Goal: Task Accomplishment & Management: Manage account settings

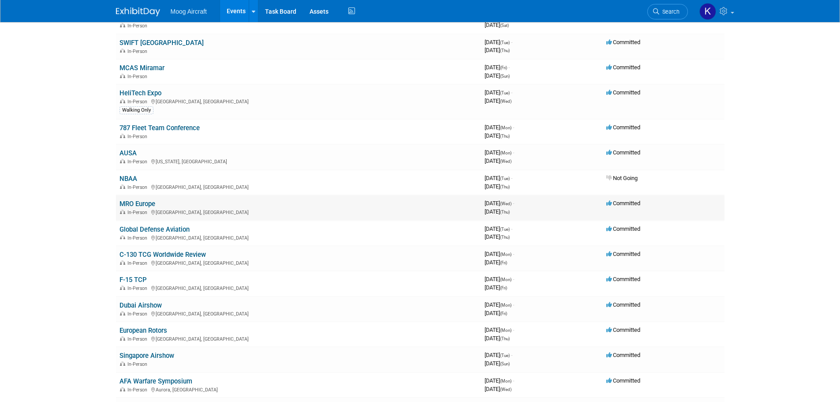
scroll to position [176, 0]
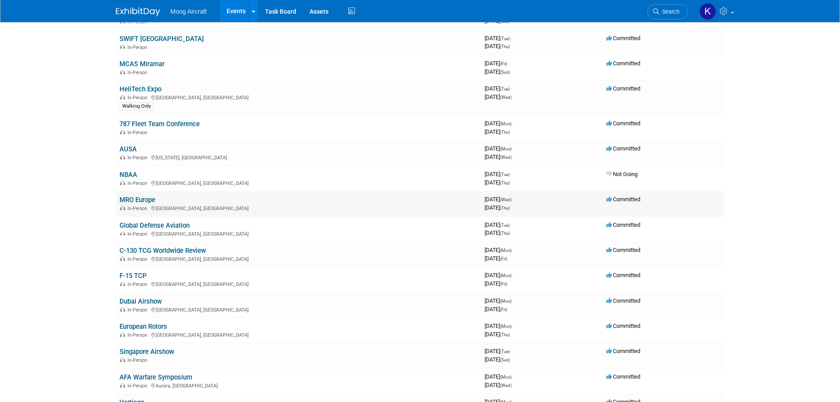
click at [153, 199] on link "MRO Europe" at bounding box center [137, 200] width 36 height 8
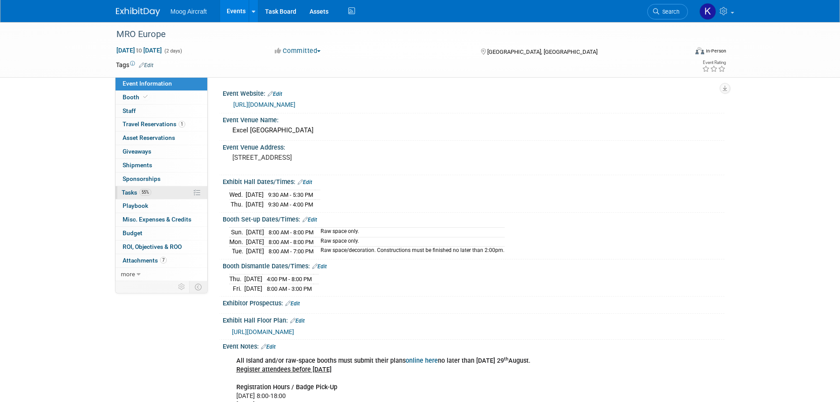
click at [127, 188] on link "55% Tasks 55%" at bounding box center [162, 192] width 92 height 13
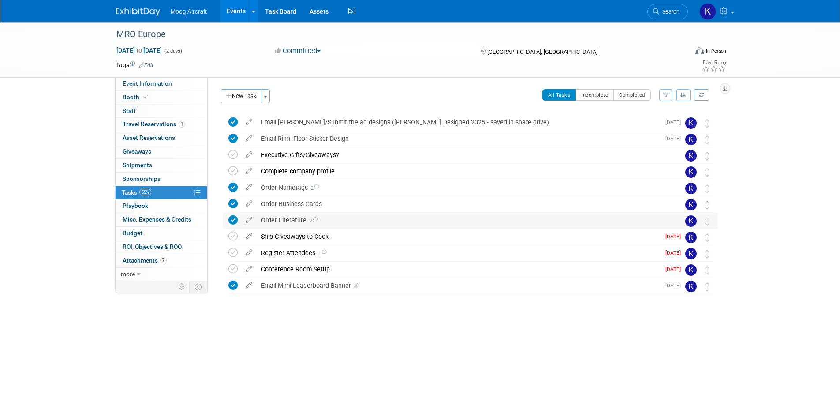
click at [299, 223] on div "Order Literature 2" at bounding box center [462, 220] width 411 height 15
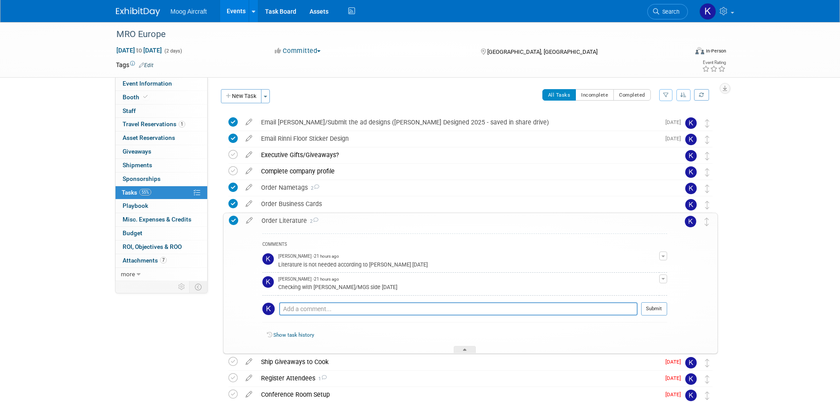
click at [660, 282] on button "button" at bounding box center [663, 278] width 8 height 9
click at [628, 303] on button "Remove" at bounding box center [620, 304] width 38 height 12
click at [617, 341] on link "Yes" at bounding box center [612, 340] width 26 height 14
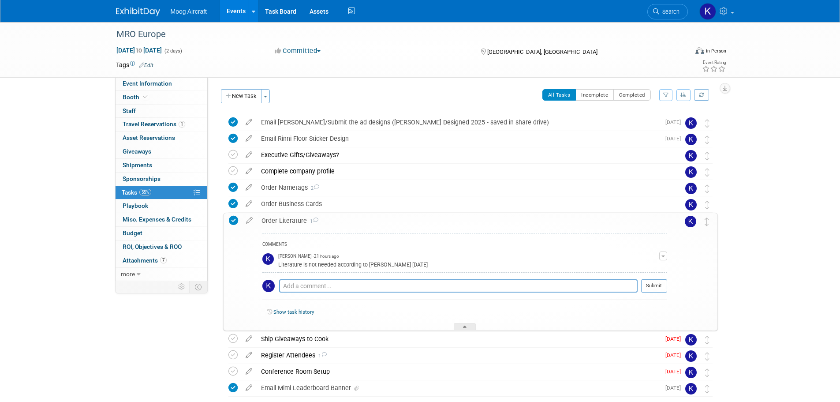
click at [665, 254] on button "button" at bounding box center [663, 255] width 8 height 9
drag, startPoint x: 628, startPoint y: 272, endPoint x: 575, endPoint y: 273, distance: 53.4
click at [627, 272] on link "Edit Comment" at bounding box center [632, 268] width 70 height 12
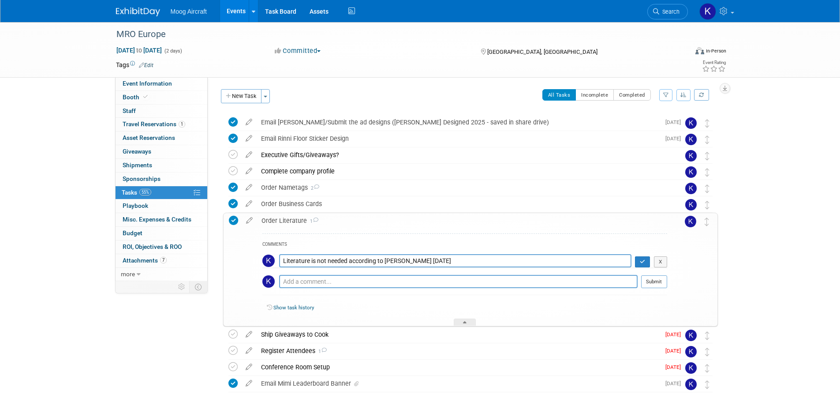
click at [399, 262] on textarea "Literature is not needed according to Brent 8/27/2025" at bounding box center [455, 260] width 352 height 13
type textarea "Literature is not needed according to Brent & Paul Blunden 8/27/2025"
click at [642, 264] on button "button" at bounding box center [642, 261] width 15 height 11
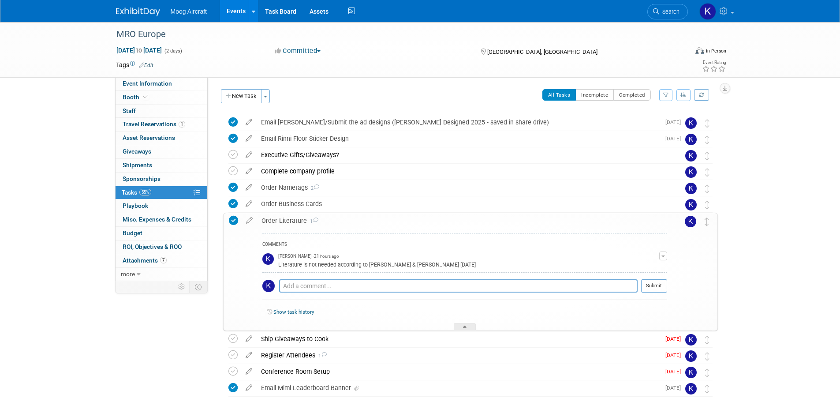
click at [800, 163] on div "MRO Europe Oct 15, 2025 to Oct 16, 2025 (2 days) Oct 15, 2025 to Oct 16, 2025 C…" at bounding box center [420, 236] width 840 height 428
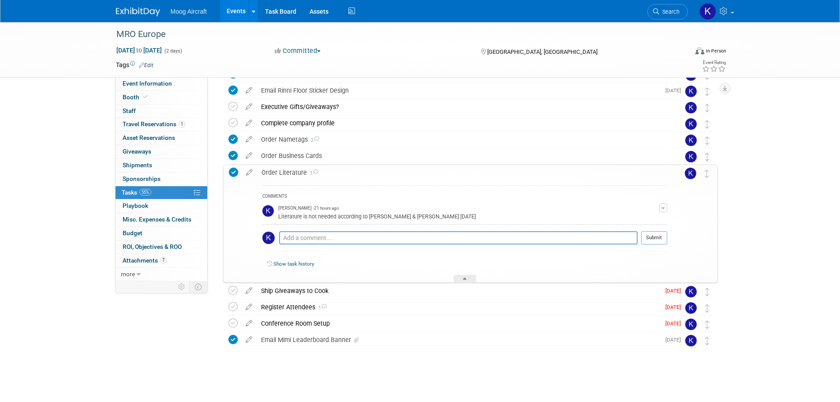
scroll to position [49, 0]
click at [307, 287] on div "Ship Giveaways to Cook" at bounding box center [458, 290] width 403 height 15
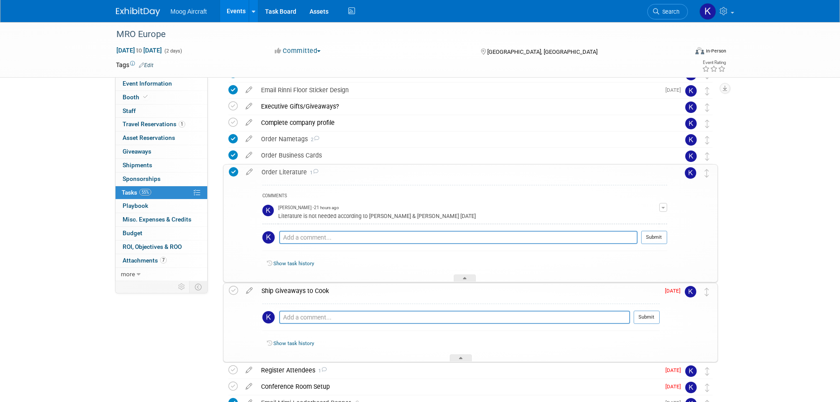
click at [307, 287] on div "Ship Giveaways to Cook" at bounding box center [458, 290] width 403 height 15
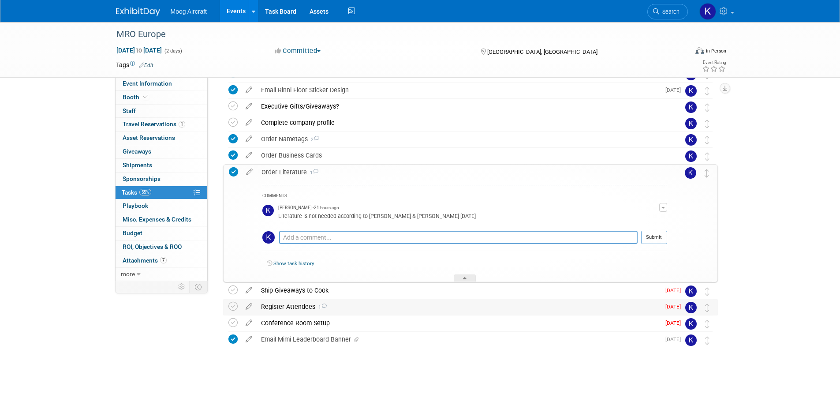
click at [307, 310] on div "Register Attendees 1" at bounding box center [458, 306] width 403 height 15
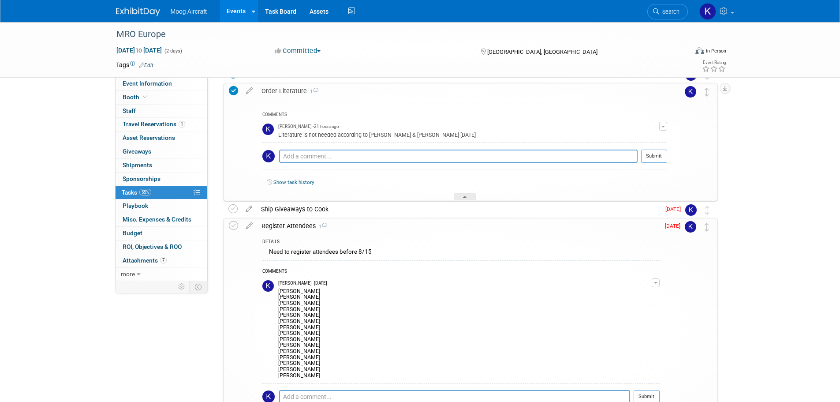
scroll to position [137, 0]
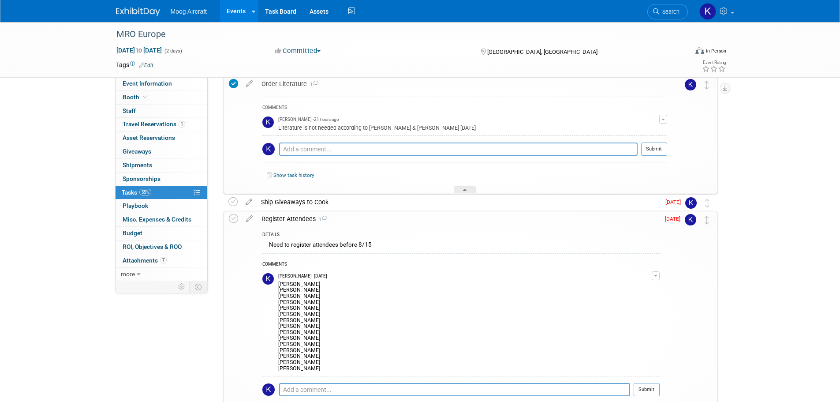
click at [300, 216] on div "Register Attendees 1" at bounding box center [458, 218] width 403 height 15
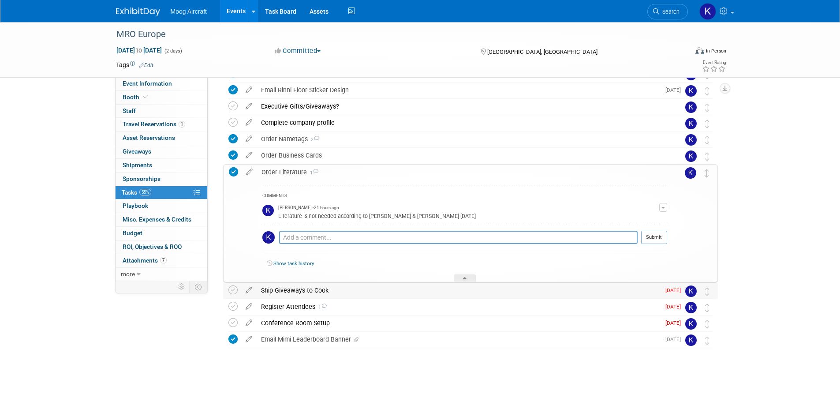
click at [294, 290] on div "Ship Giveaways to Cook" at bounding box center [458, 290] width 403 height 15
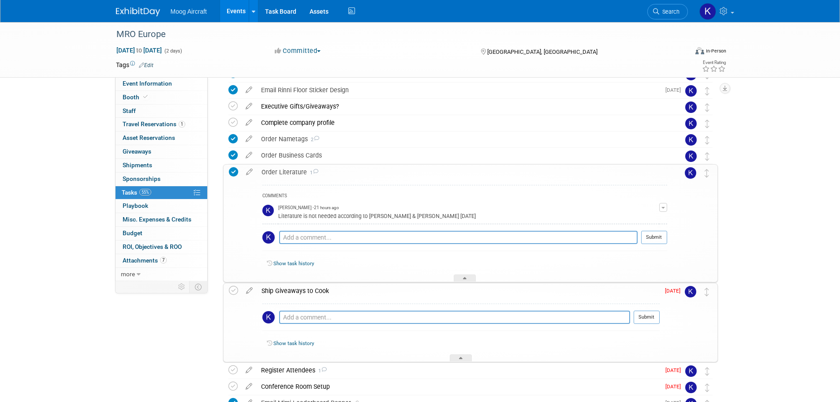
click at [675, 295] on td "Aug 18" at bounding box center [672, 322] width 25 height 78
click at [675, 292] on span "Aug 18" at bounding box center [675, 290] width 20 height 6
click at [252, 291] on icon at bounding box center [249, 288] width 15 height 11
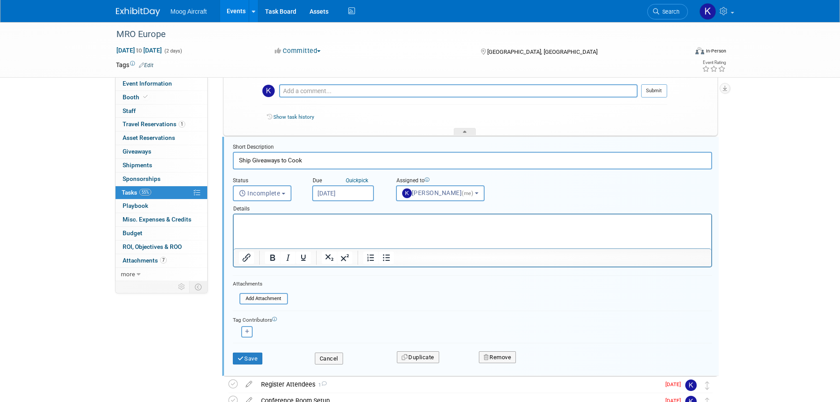
scroll to position [202, 0]
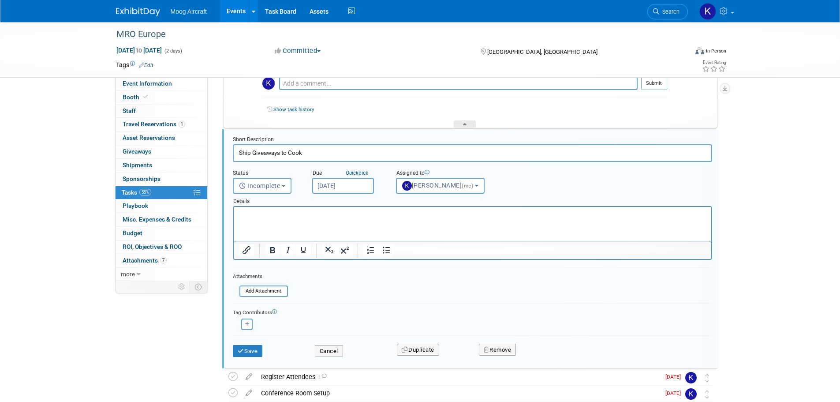
click at [329, 176] on div "Due Quick pick" at bounding box center [347, 173] width 71 height 8
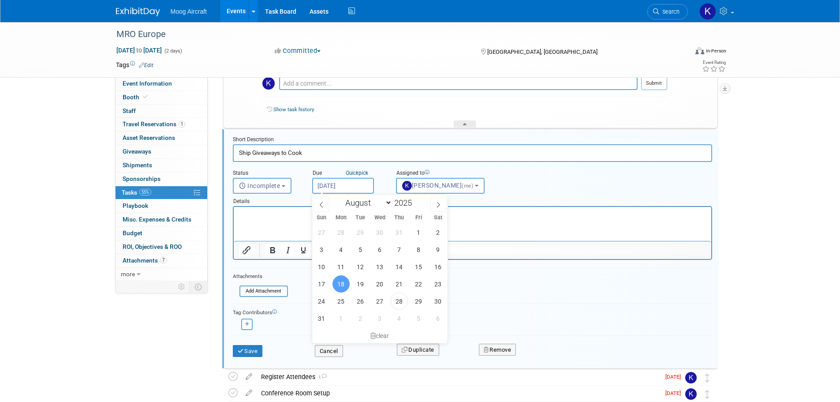
click at [333, 184] on input "Aug 18, 2025" at bounding box center [343, 186] width 62 height 16
click at [440, 203] on icon at bounding box center [438, 204] width 6 height 6
select select "8"
click at [343, 246] on span "8" at bounding box center [340, 249] width 17 height 17
type input "Sep 8, 2025"
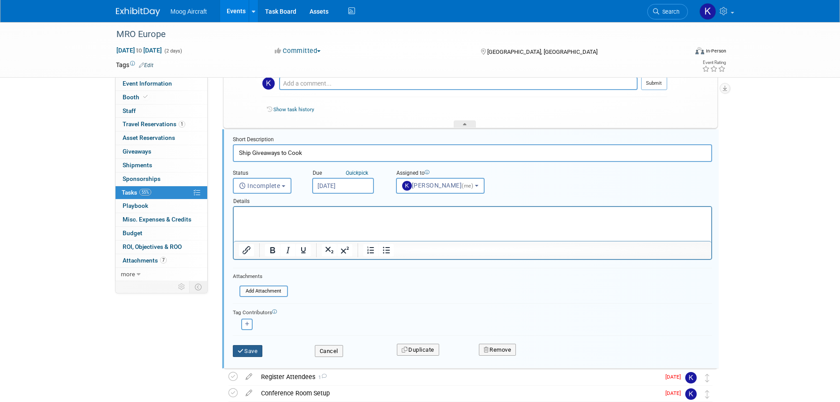
click at [259, 351] on button "Save" at bounding box center [248, 351] width 30 height 12
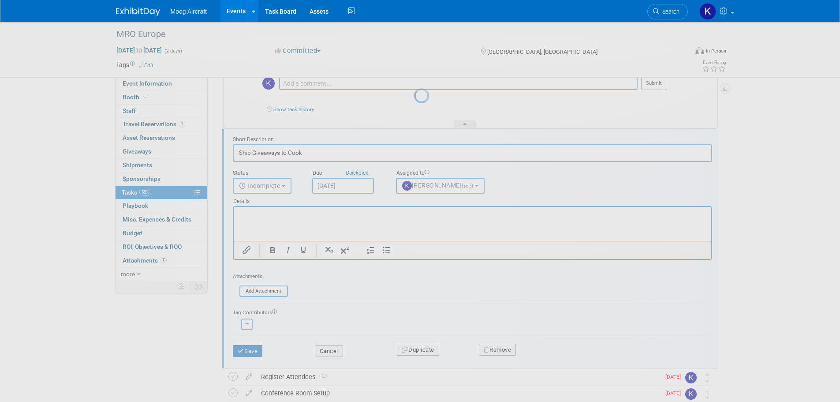
scroll to position [112, 0]
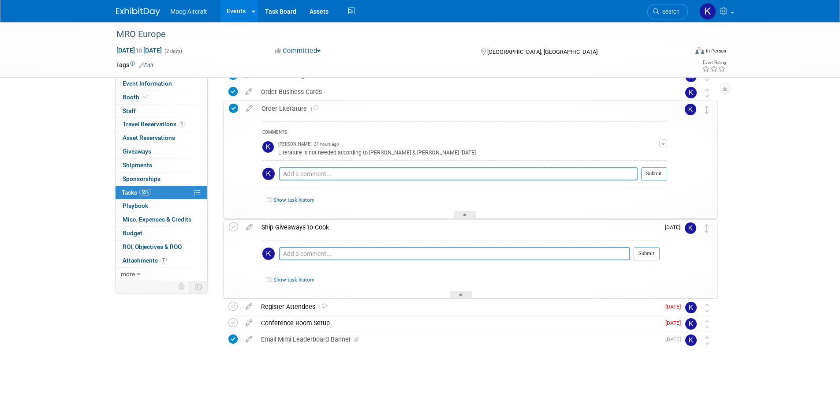
click at [756, 218] on div "MRO Europe Oct 15, 2025 to Oct 16, 2025 (2 days) Oct 15, 2025 to Oct 16, 2025 C…" at bounding box center [420, 156] width 840 height 492
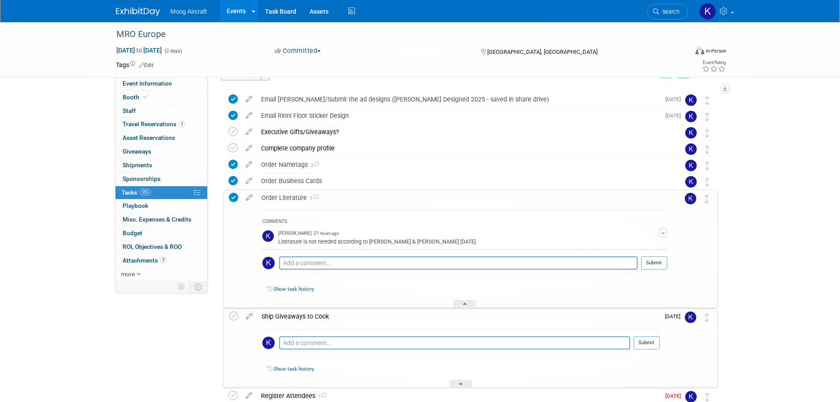
scroll to position [0, 0]
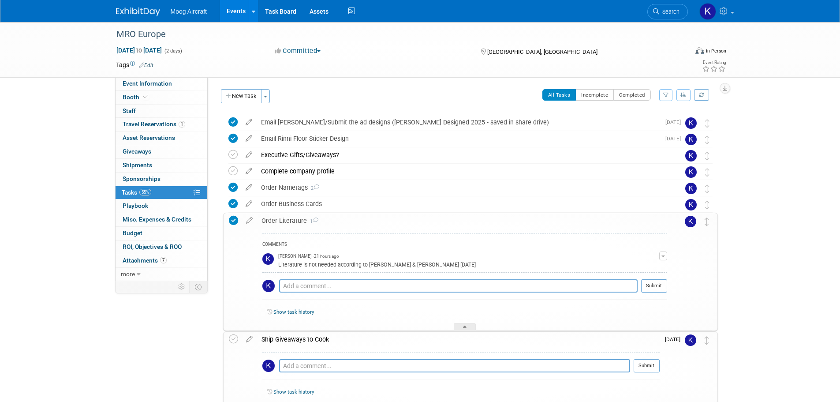
click at [327, 76] on div "MRO Europe Oct 15, 2025 to Oct 16, 2025 (2 days) Oct 15, 2025 to Oct 16, 2025 C…" at bounding box center [420, 49] width 622 height 55
